Goal: Register for event/course

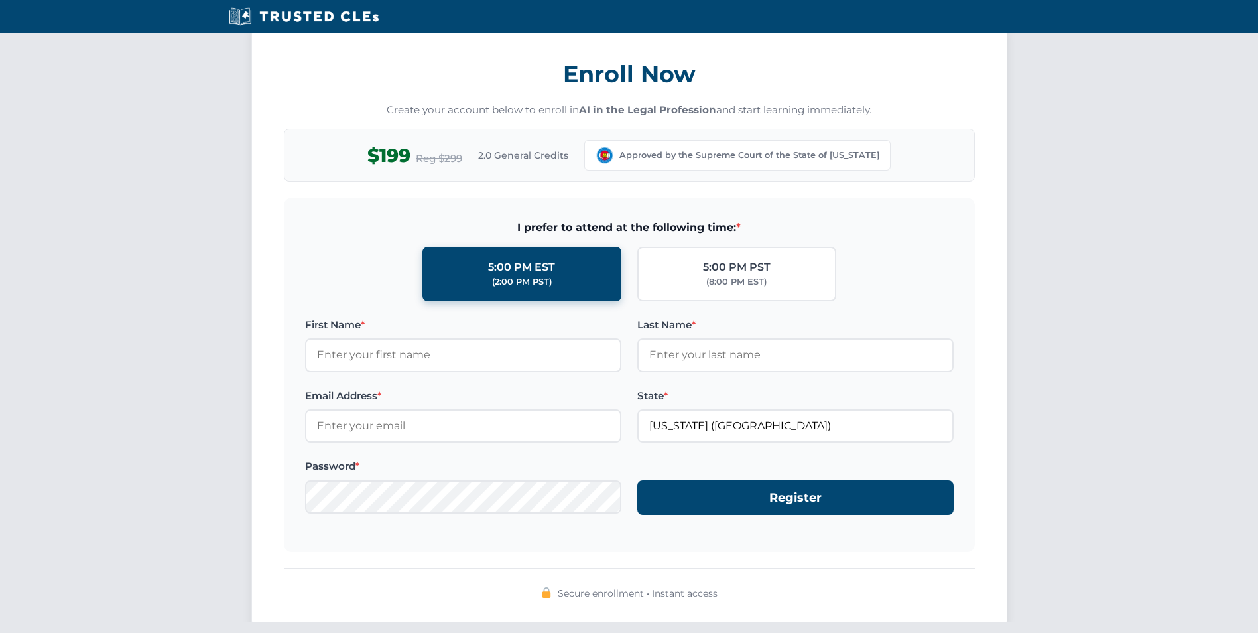
scroll to position [1128, 0]
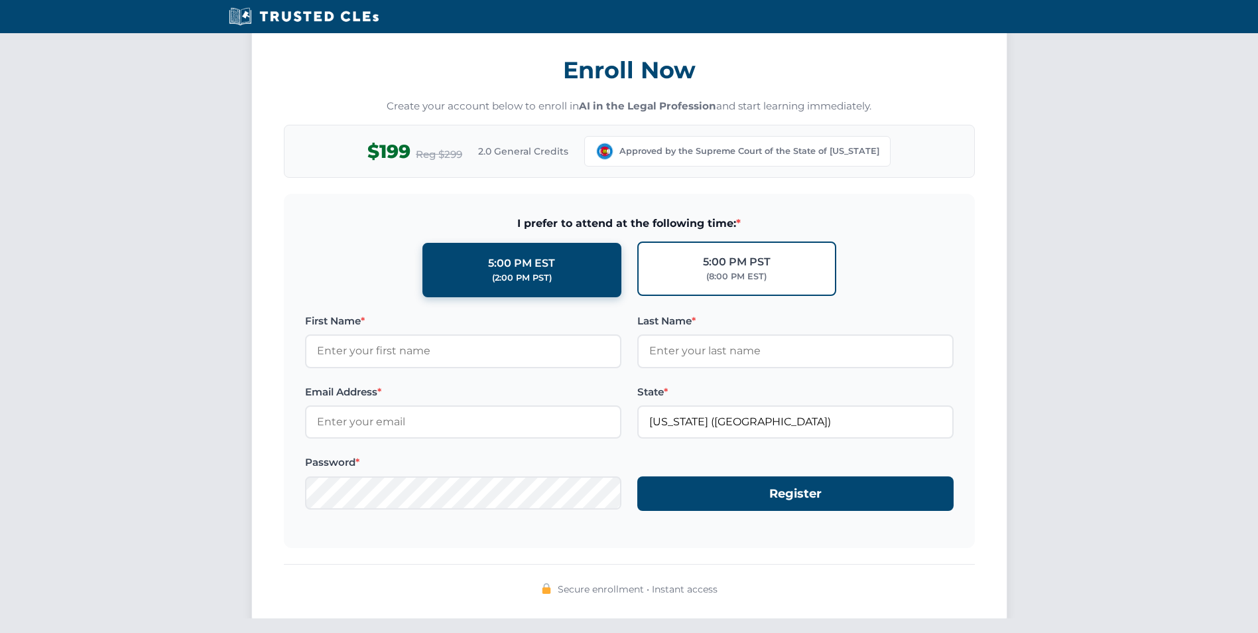
click at [724, 271] on div "(8:00 PM EST)" at bounding box center [737, 276] width 60 height 13
click at [0, 0] on input "5:00 PM PST (8:00 PM EST)" at bounding box center [0, 0] width 0 height 0
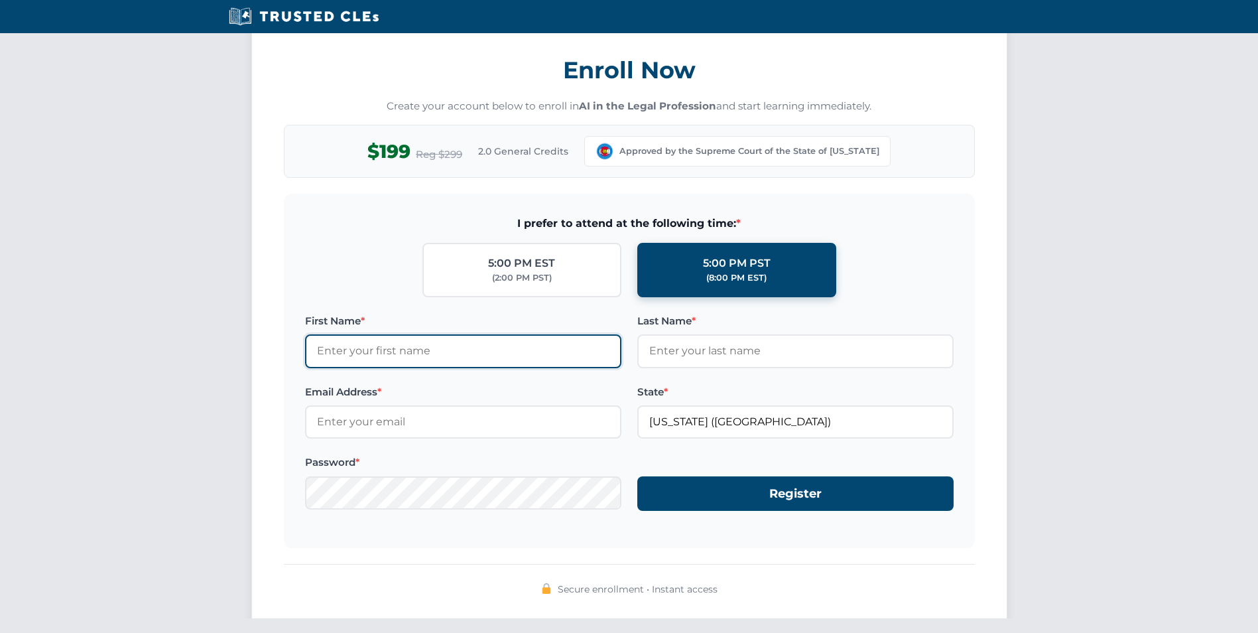
click at [497, 352] on input "First Name *" at bounding box center [463, 350] width 316 height 33
type input "[PERSON_NAME]"
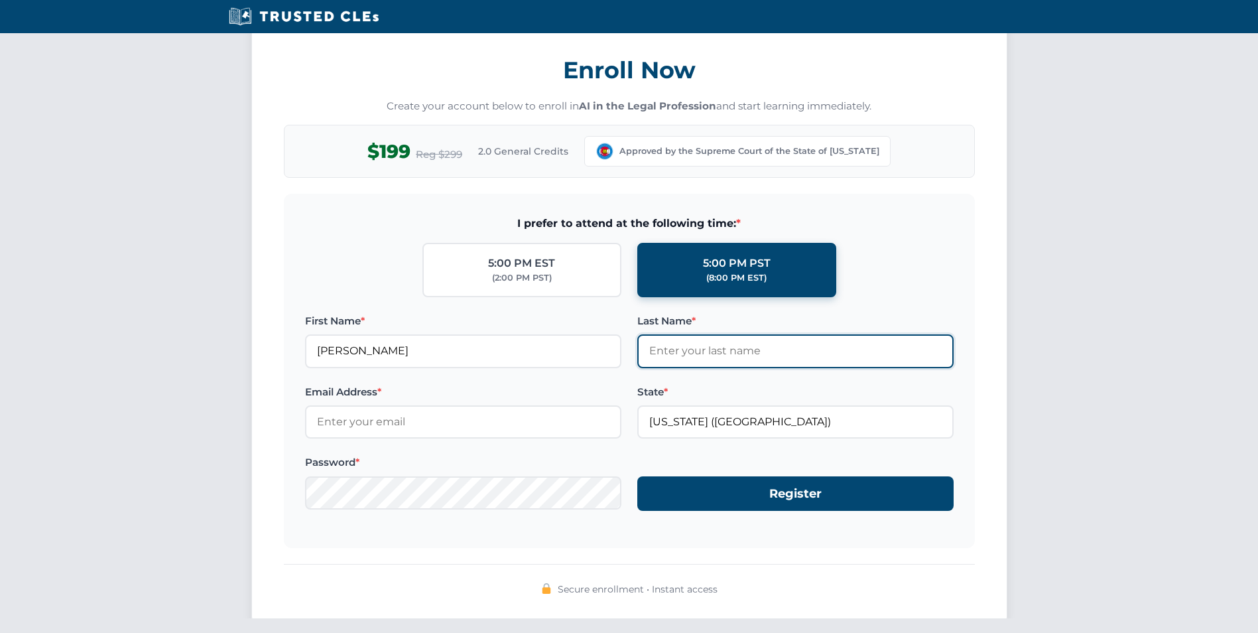
click at [660, 343] on input "Last Name *" at bounding box center [796, 350] width 316 height 33
type input "[PERSON_NAME]"
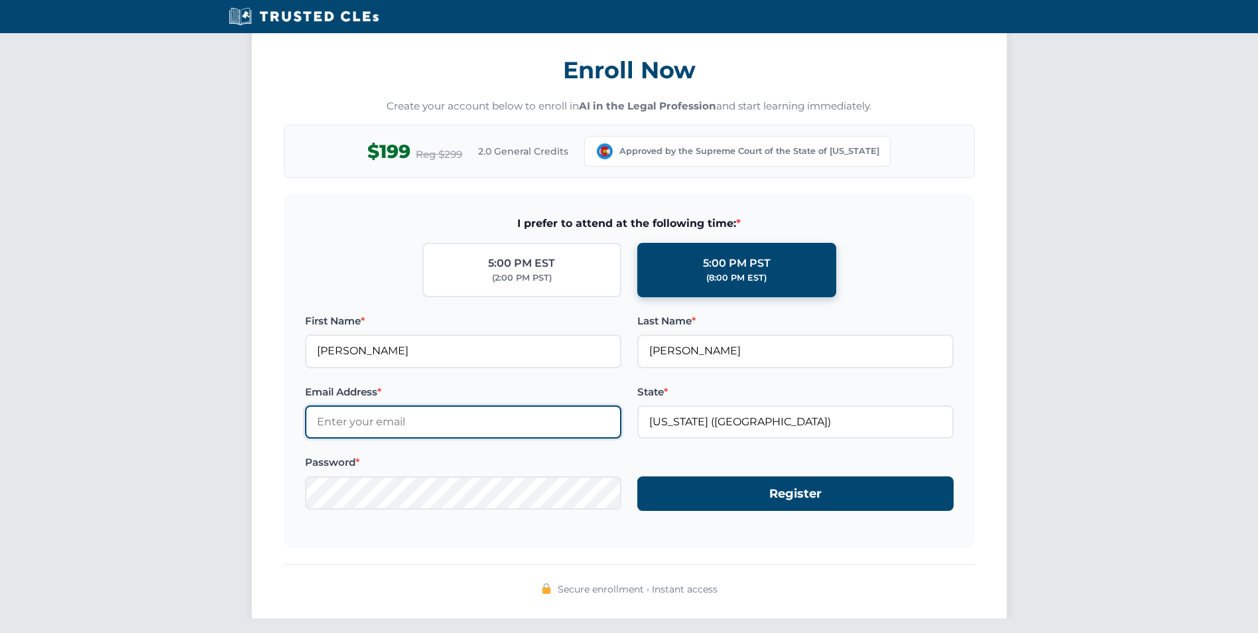
click at [395, 425] on input "Email Address *" at bounding box center [463, 421] width 316 height 33
type input "[EMAIL_ADDRESS][DOMAIN_NAME]"
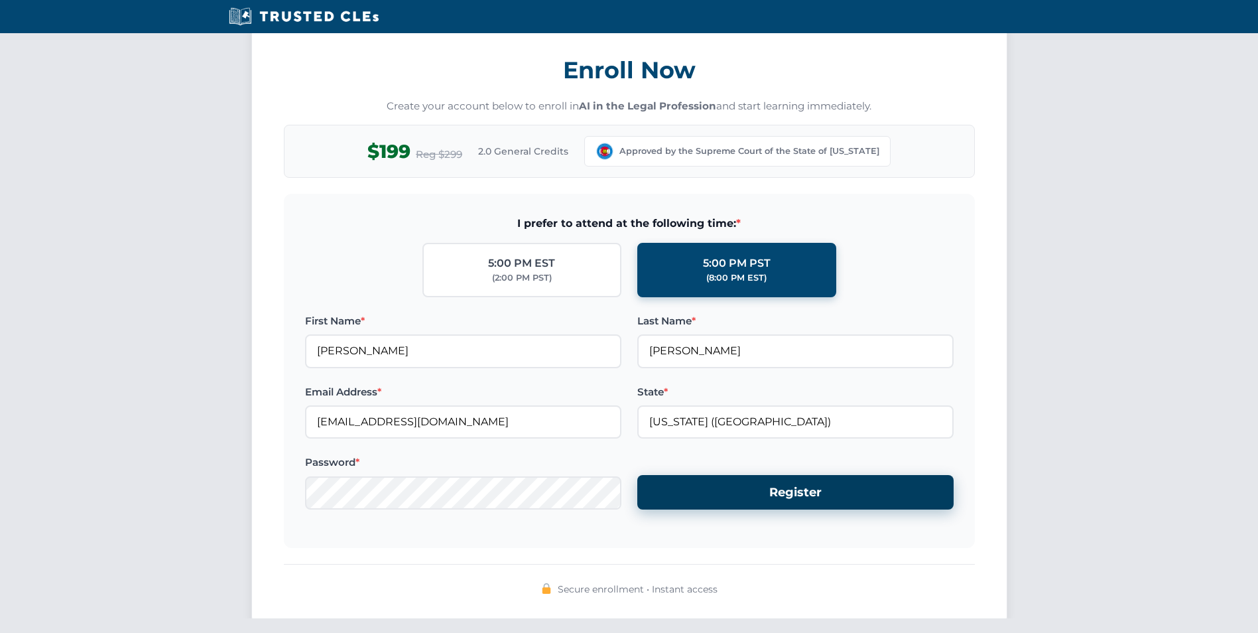
click at [710, 496] on button "Register" at bounding box center [796, 492] width 316 height 35
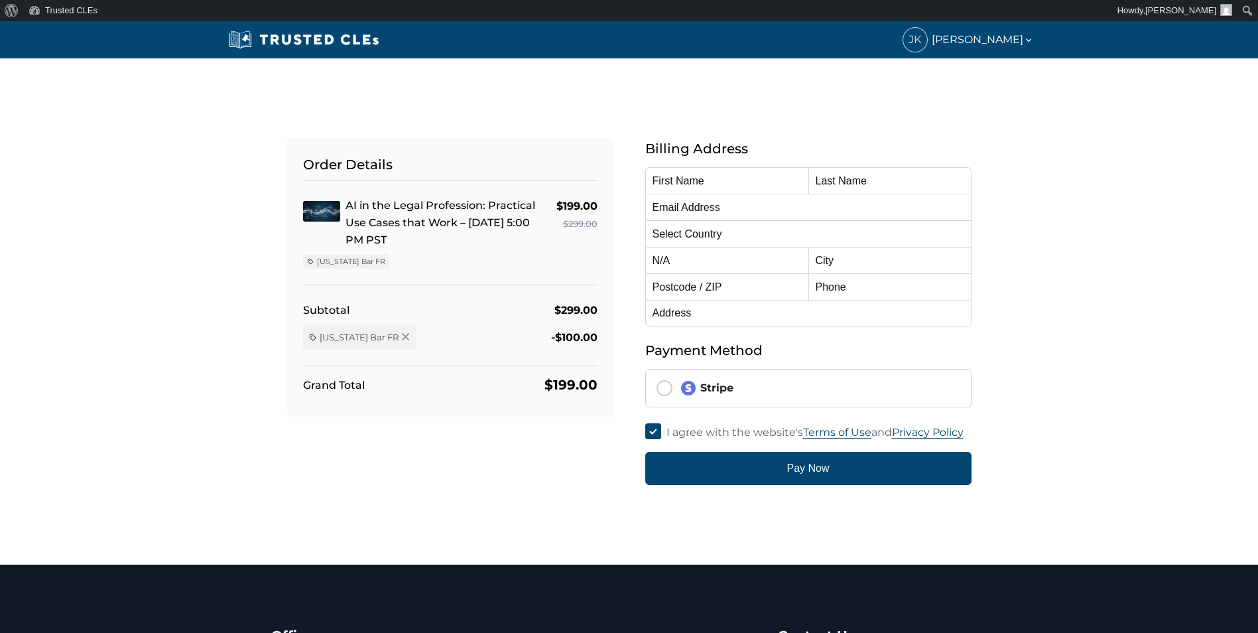
type input "[PERSON_NAME]"
type input "[EMAIL_ADDRESS][DOMAIN_NAME]"
select select "[GEOGRAPHIC_DATA]"
radio input "true"
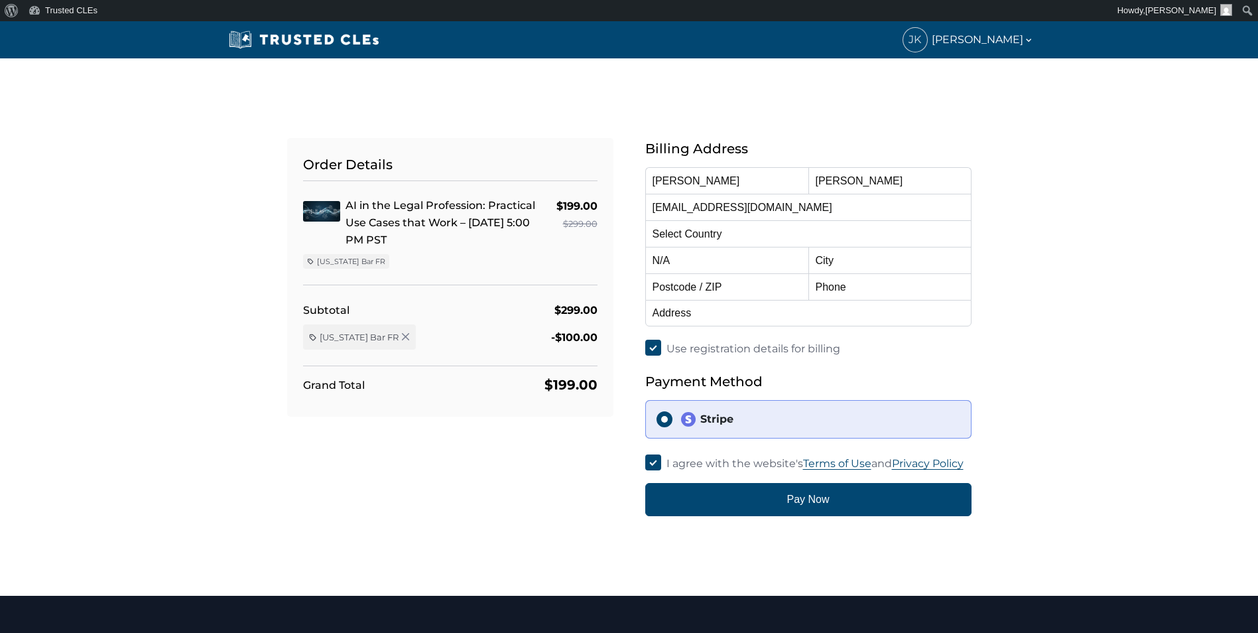
select select "Colorado"
click at [858, 259] on input "text" at bounding box center [890, 260] width 163 height 27
type input "Boulder"
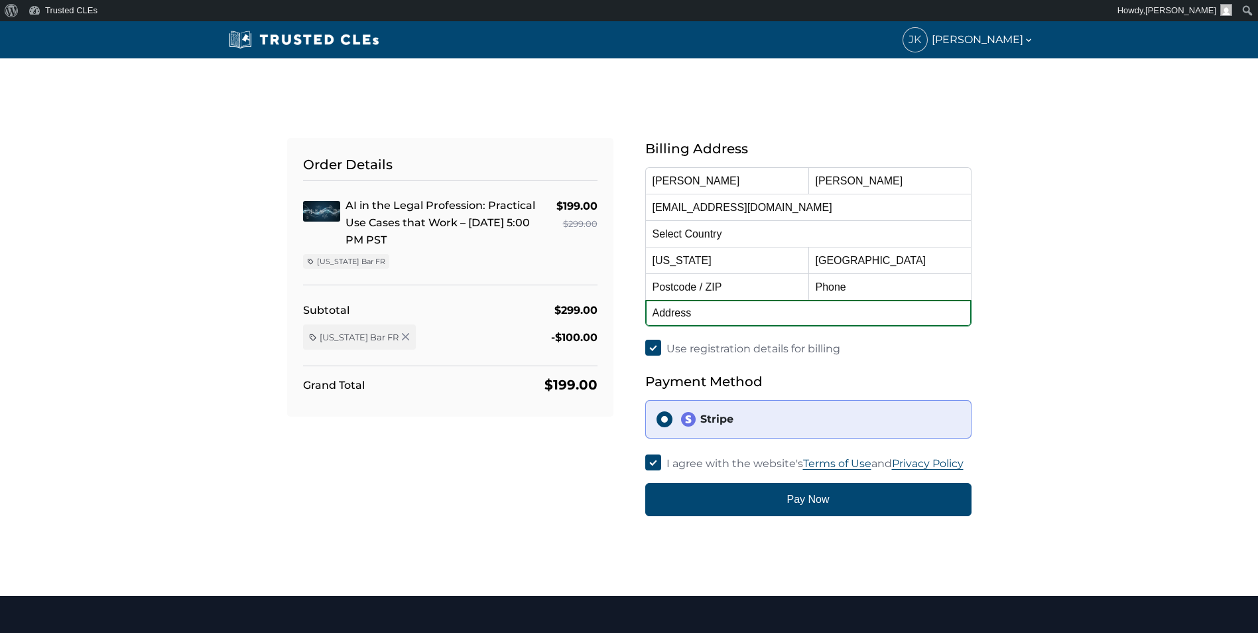
click at [746, 317] on input "text" at bounding box center [808, 313] width 326 height 27
type input "3005 Stanford Avenue"
click at [744, 293] on input "text" at bounding box center [726, 286] width 163 height 27
type input "80305"
click at [843, 291] on input "text" at bounding box center [890, 286] width 163 height 27
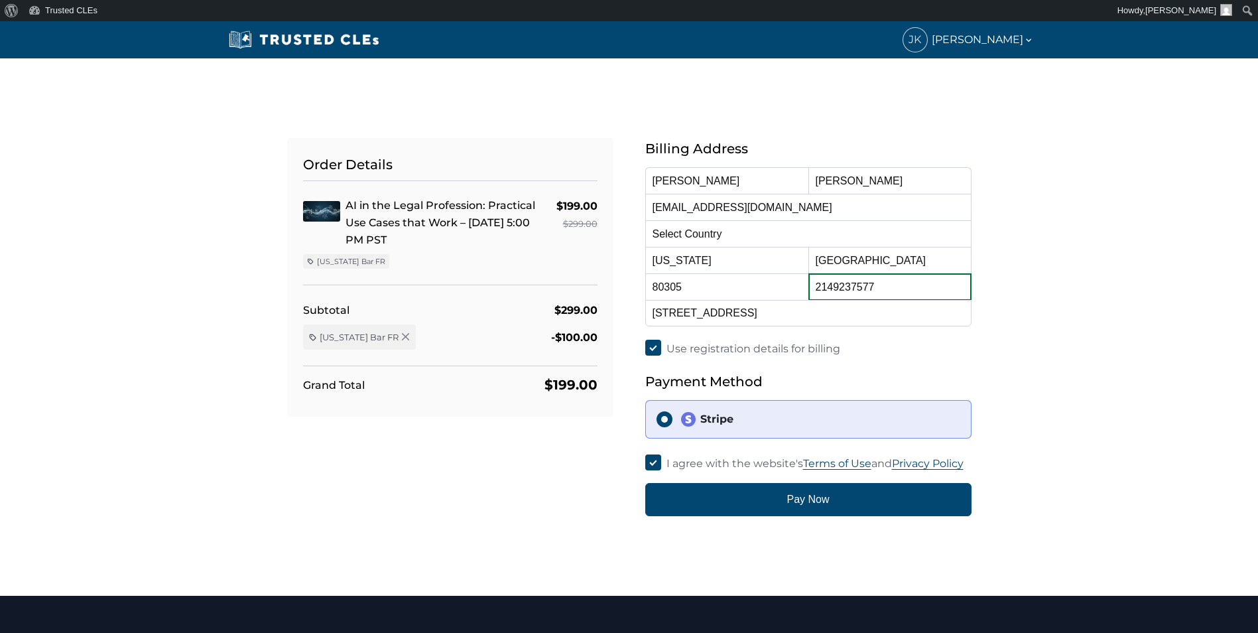
type input "2149237577"
click at [837, 364] on div "Billing Address First Name John Last Name Koechel Email Address johnkoechel@gma…" at bounding box center [808, 327] width 326 height 378
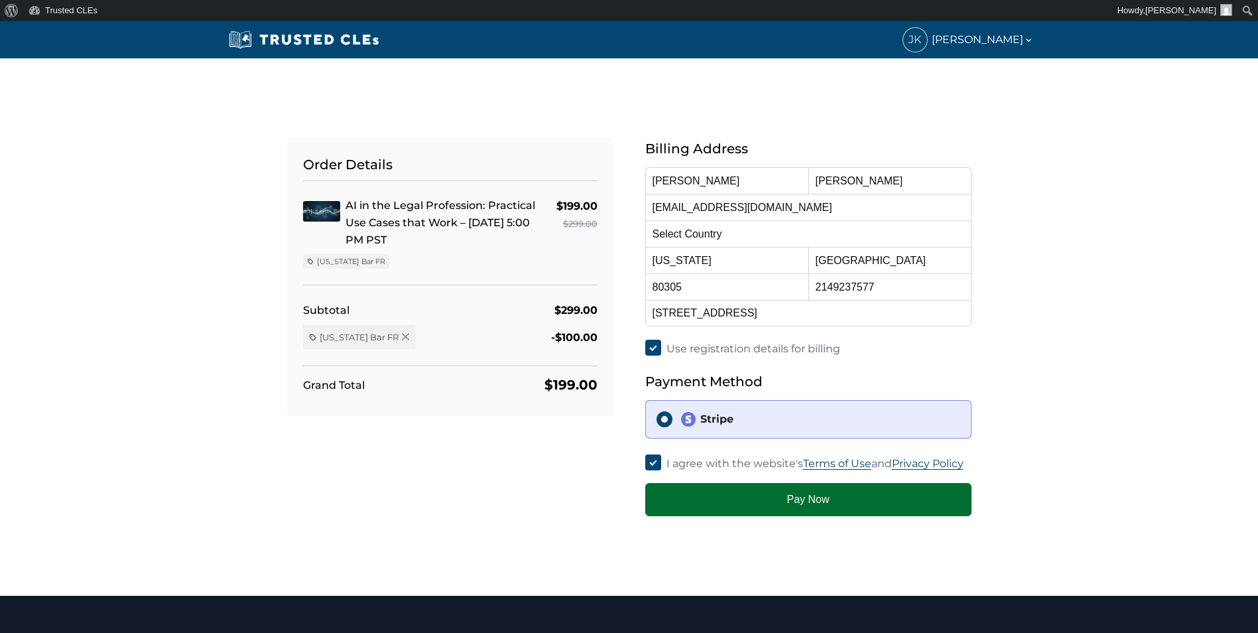
click at [728, 494] on button "Pay Now" at bounding box center [808, 499] width 326 height 33
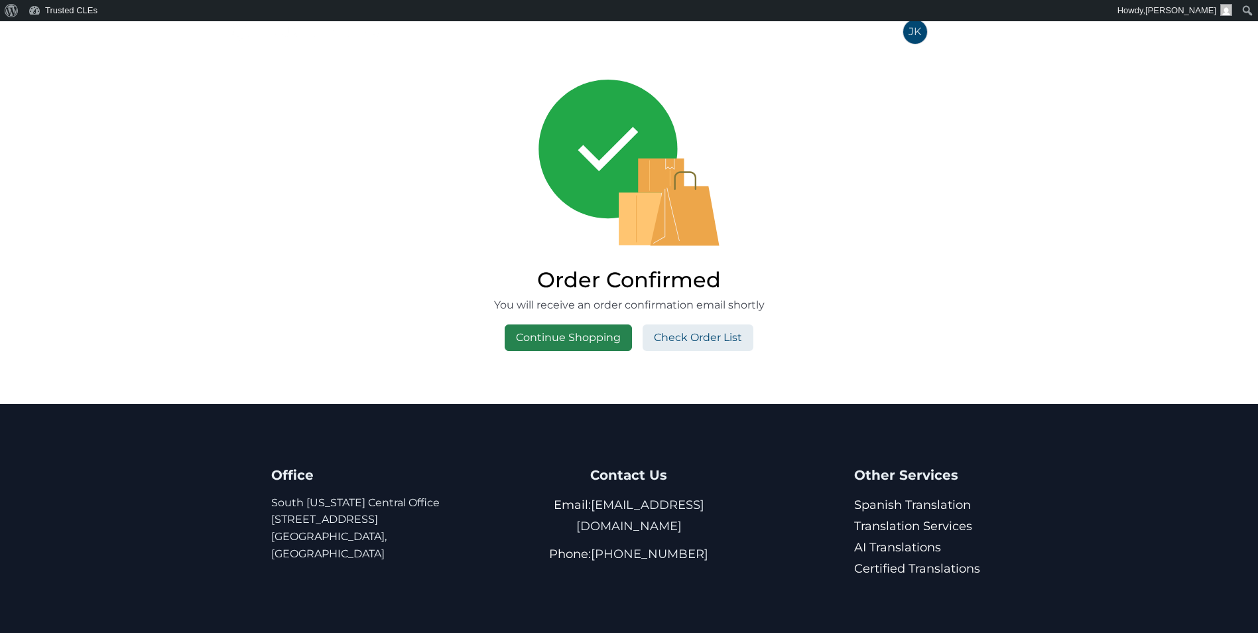
click at [537, 329] on link "Continue Shopping" at bounding box center [568, 337] width 127 height 27
